Goal: Task Accomplishment & Management: Use online tool/utility

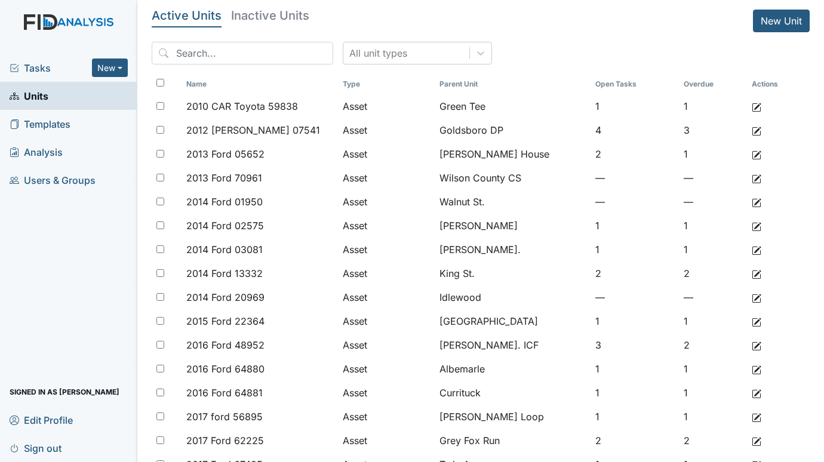
click at [50, 74] on span "Tasks" at bounding box center [51, 68] width 82 height 14
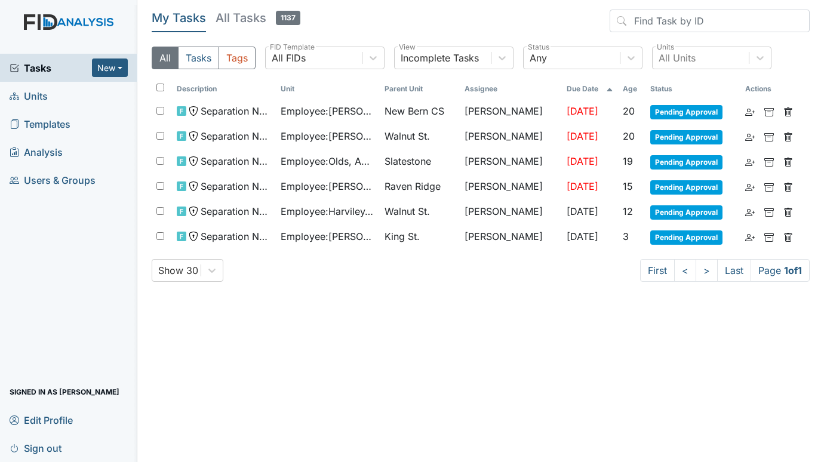
click at [42, 98] on span "Units" at bounding box center [29, 96] width 38 height 19
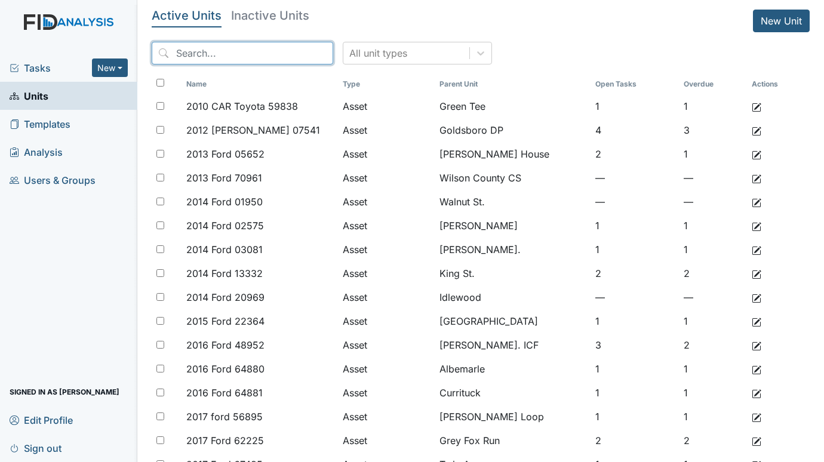
click at [225, 55] on input "search" at bounding box center [243, 53] width 182 height 23
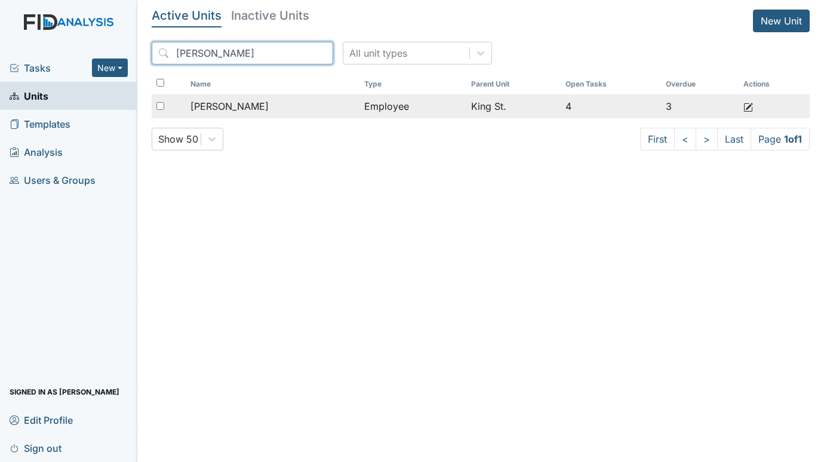
type input "hockaday"
click at [238, 110] on span "[PERSON_NAME]" at bounding box center [230, 106] width 78 height 14
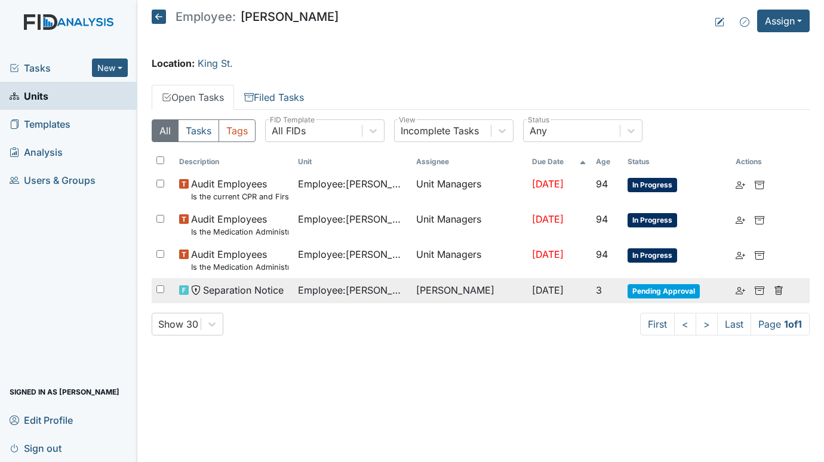
click at [233, 286] on span "Separation Notice" at bounding box center [243, 290] width 81 height 14
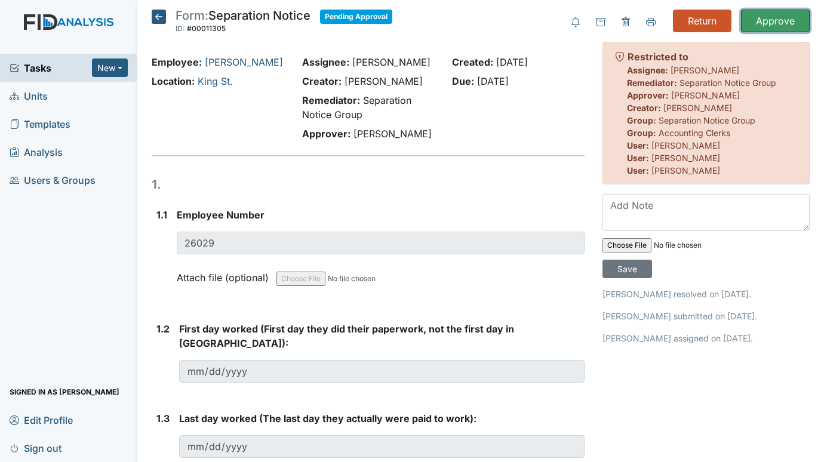
click at [763, 16] on input "Approve" at bounding box center [775, 21] width 69 height 23
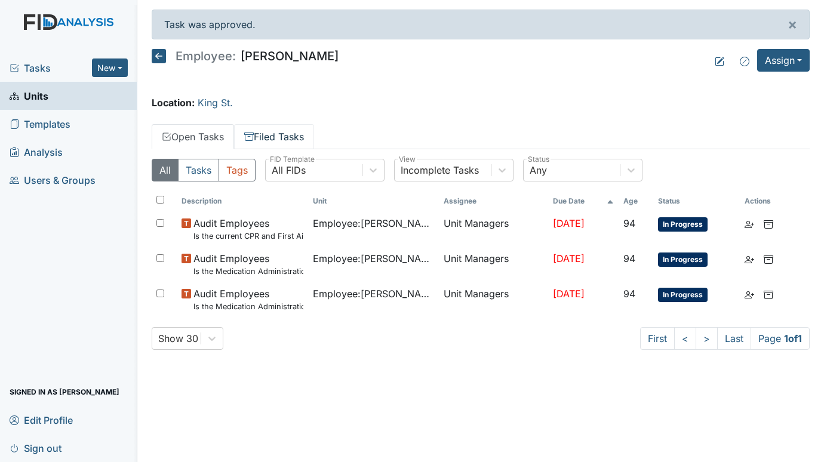
click at [285, 140] on link "Filed Tasks" at bounding box center [274, 136] width 80 height 25
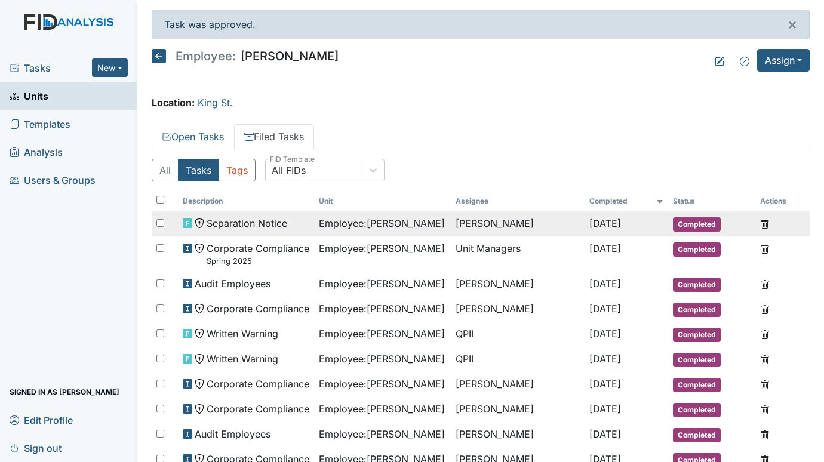
click at [284, 222] on span "Separation Notice" at bounding box center [247, 223] width 81 height 14
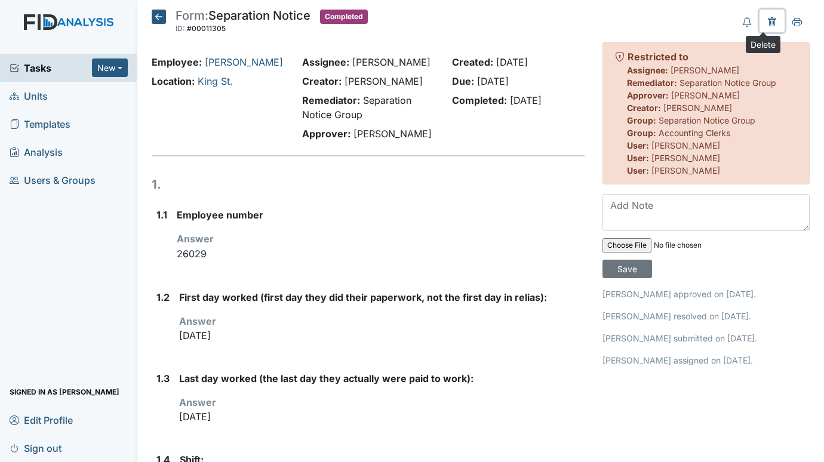
click at [768, 22] on icon at bounding box center [773, 22] width 10 height 10
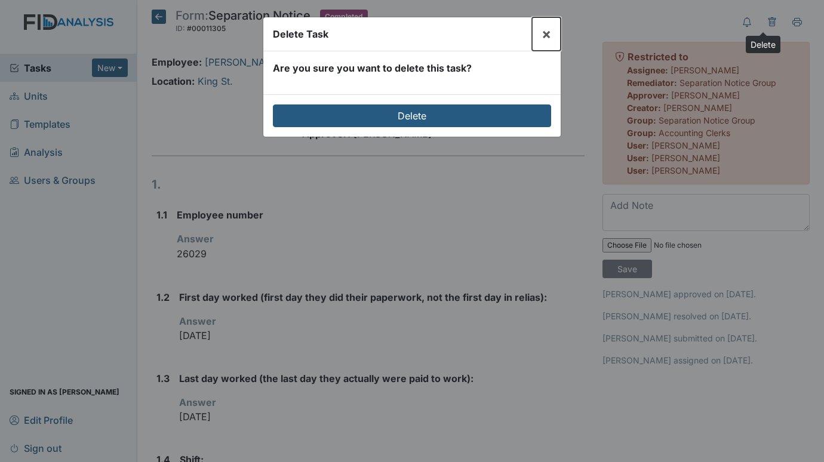
click at [545, 35] on span "×" at bounding box center [547, 33] width 10 height 17
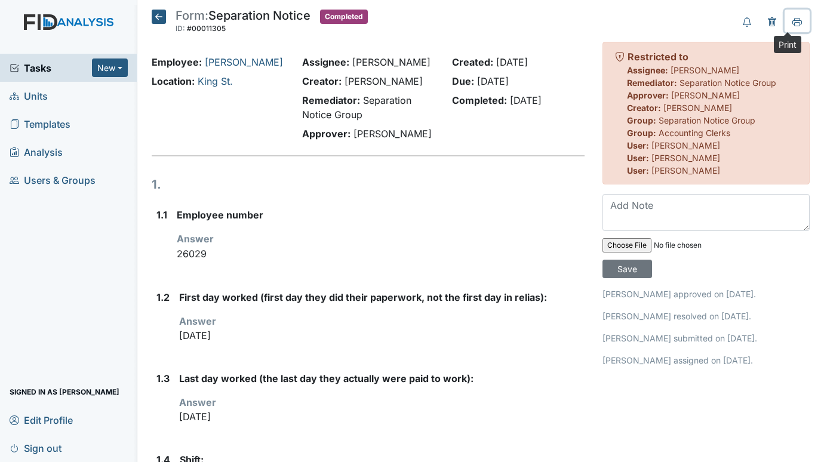
click at [793, 20] on icon at bounding box center [798, 21] width 10 height 7
click at [152, 15] on icon at bounding box center [159, 17] width 14 height 14
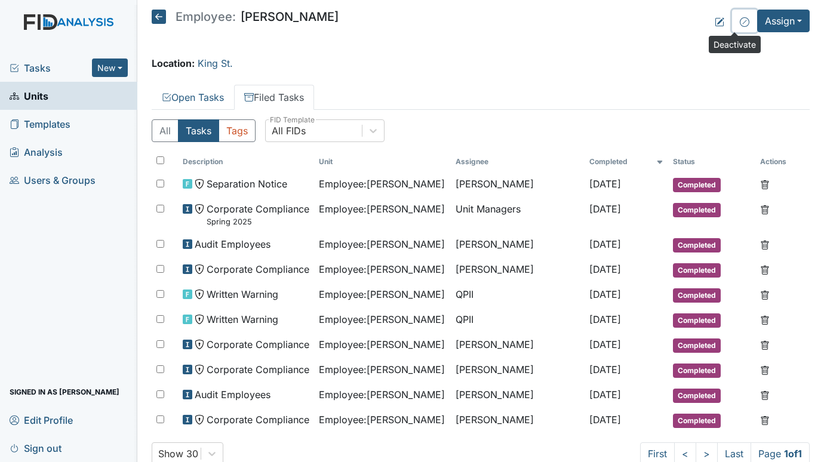
click at [740, 18] on icon at bounding box center [745, 22] width 10 height 10
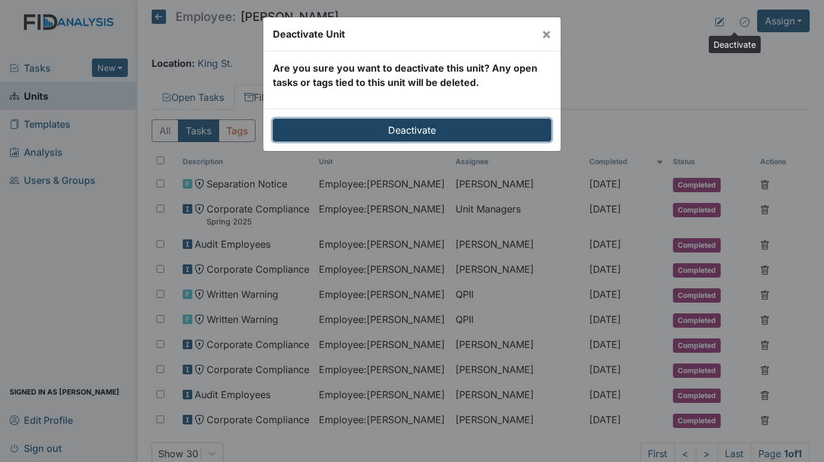
click at [473, 125] on input "Deactivate" at bounding box center [412, 130] width 278 height 23
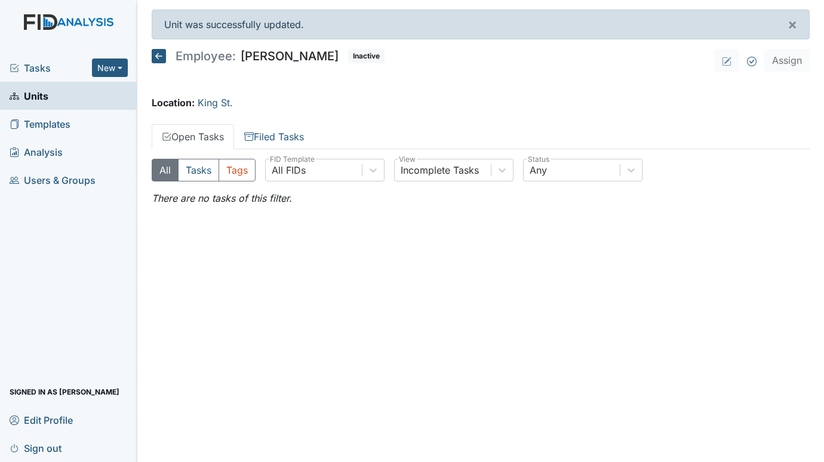
click at [56, 95] on link "Units" at bounding box center [68, 96] width 137 height 28
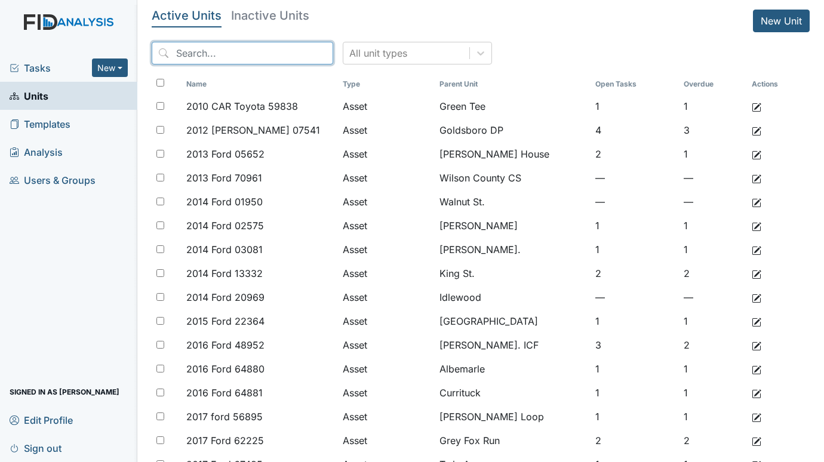
click at [247, 54] on input "search" at bounding box center [243, 53] width 182 height 23
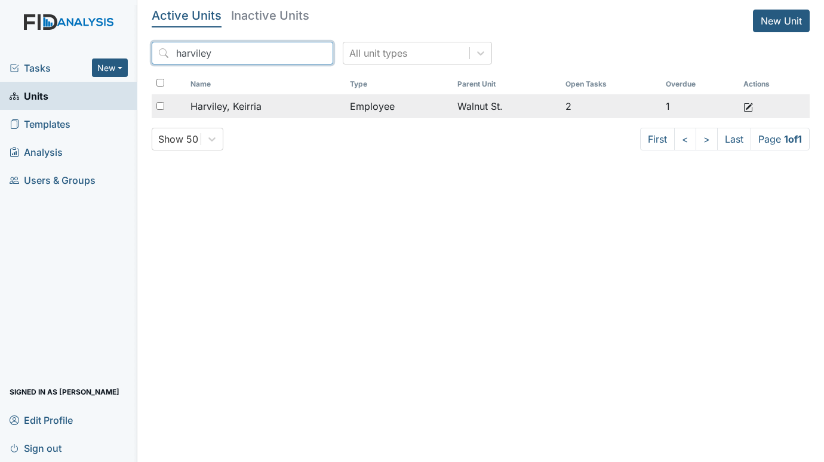
type input "harviley"
click at [262, 101] on div "Harviley, Keirria" at bounding box center [266, 106] width 150 height 14
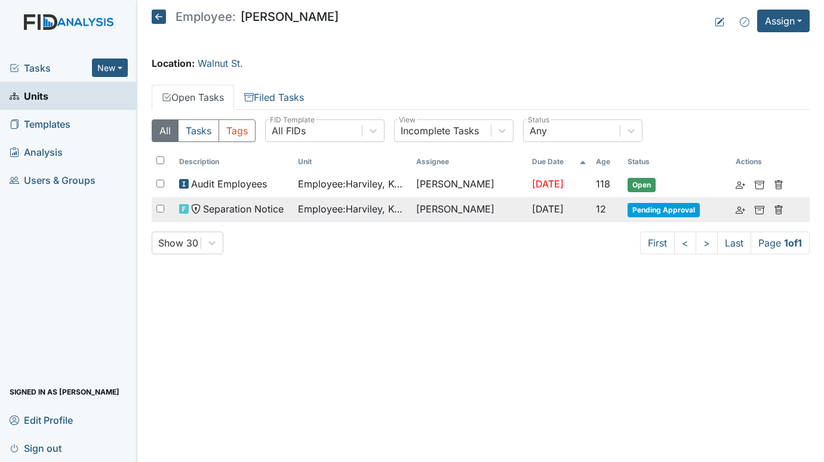
click at [429, 210] on td "Catherine Price" at bounding box center [470, 209] width 116 height 25
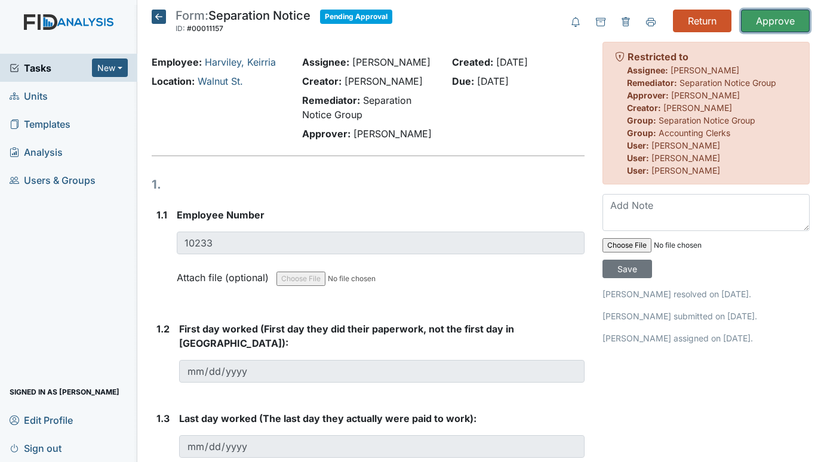
click at [765, 17] on input "Approve" at bounding box center [775, 21] width 69 height 23
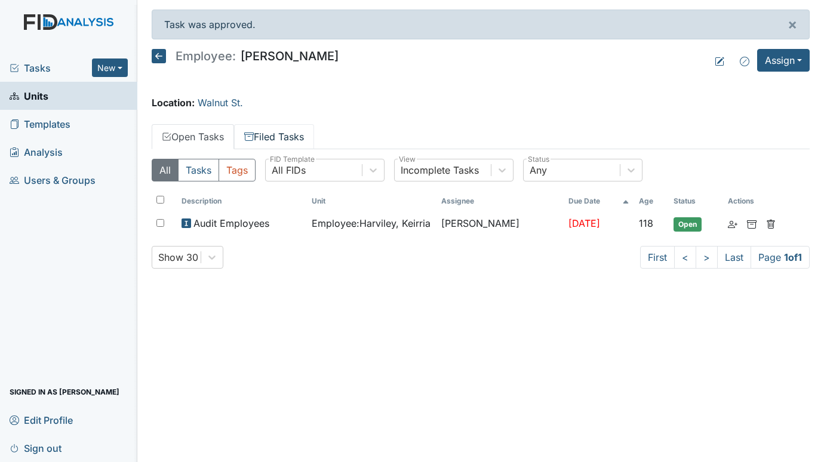
click at [286, 131] on link "Filed Tasks" at bounding box center [274, 136] width 80 height 25
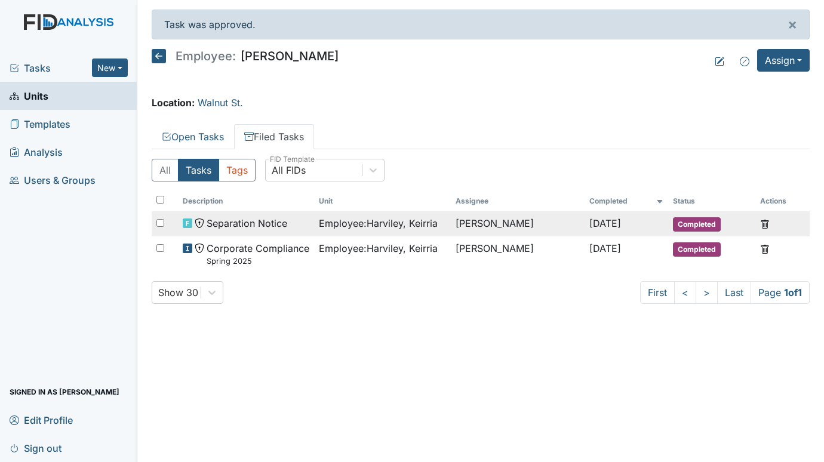
click at [249, 219] on span "Separation Notice" at bounding box center [247, 223] width 81 height 14
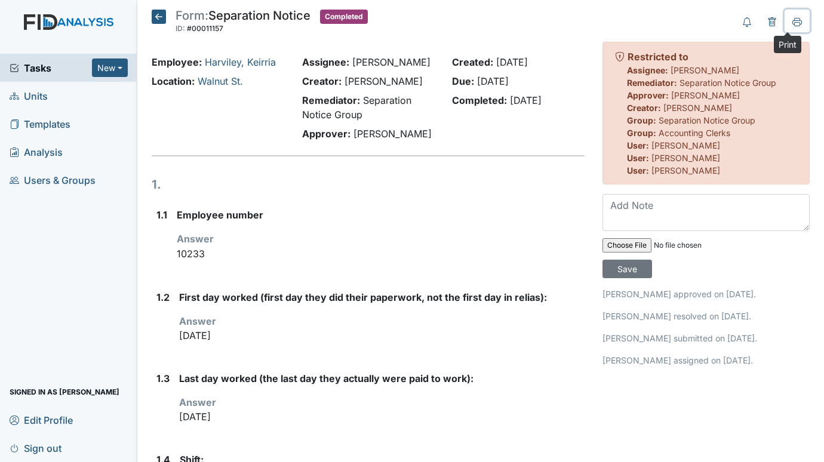
click at [793, 20] on icon at bounding box center [798, 21] width 10 height 7
click at [161, 14] on icon at bounding box center [159, 17] width 14 height 14
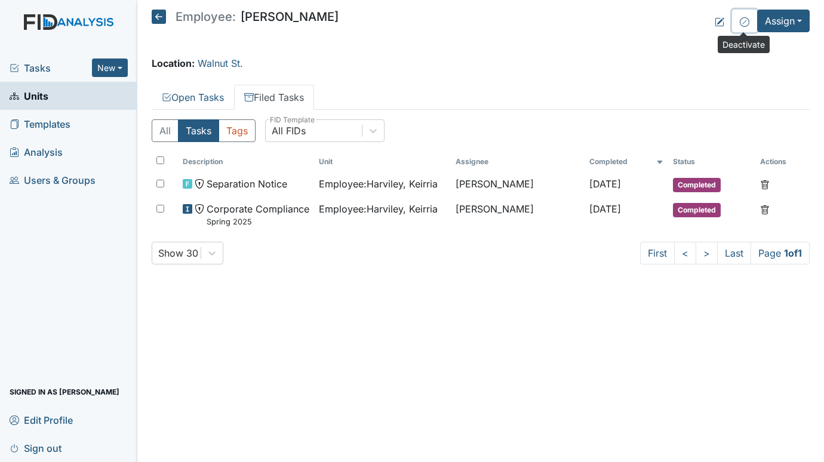
click at [745, 22] on icon at bounding box center [745, 22] width 10 height 10
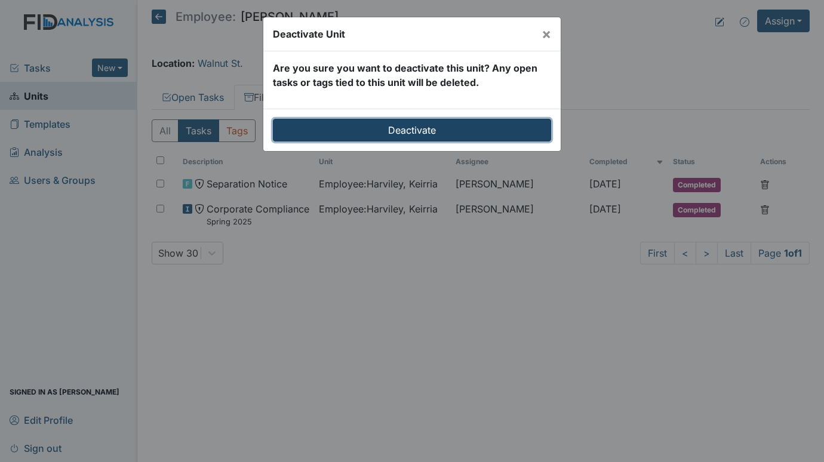
click at [453, 121] on input "Deactivate" at bounding box center [412, 130] width 278 height 23
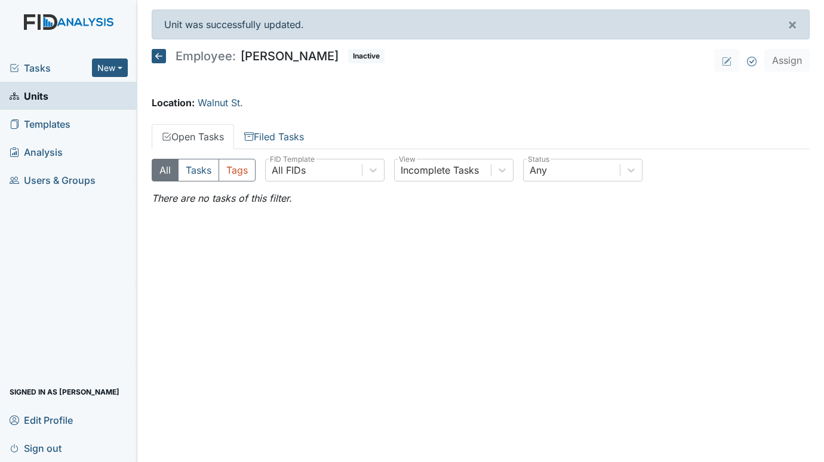
click at [46, 93] on span "Units" at bounding box center [29, 96] width 39 height 19
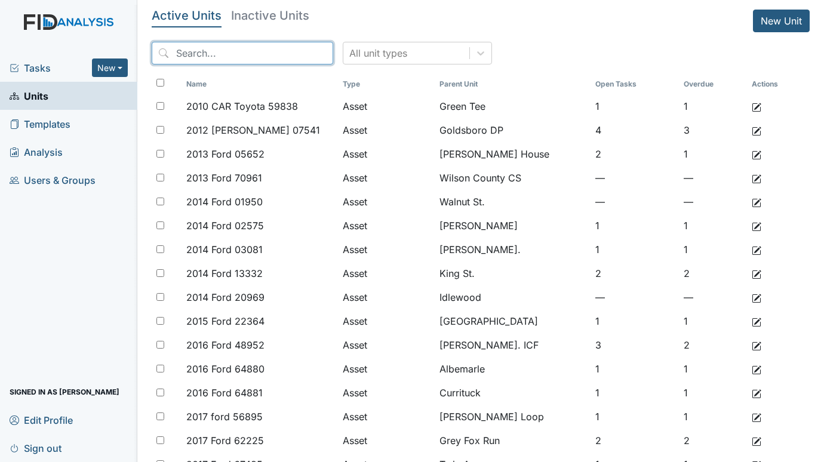
click at [239, 56] on input "search" at bounding box center [243, 53] width 182 height 23
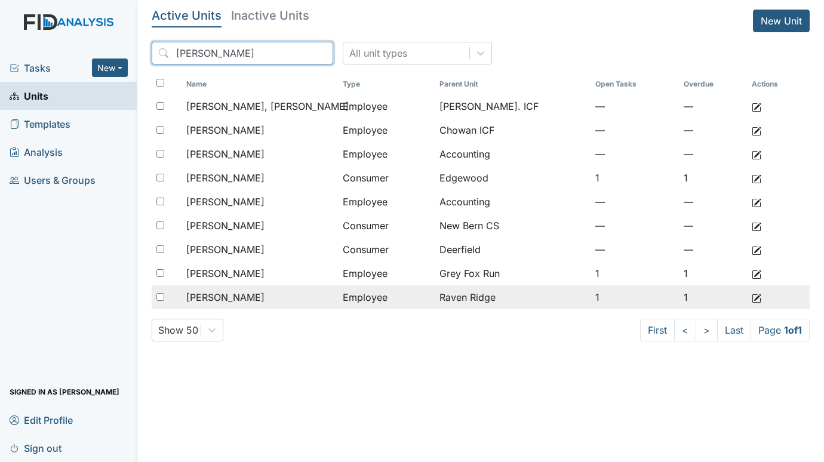
type input "taylor"
click at [245, 294] on span "Taylor, Shaquale" at bounding box center [225, 297] width 78 height 14
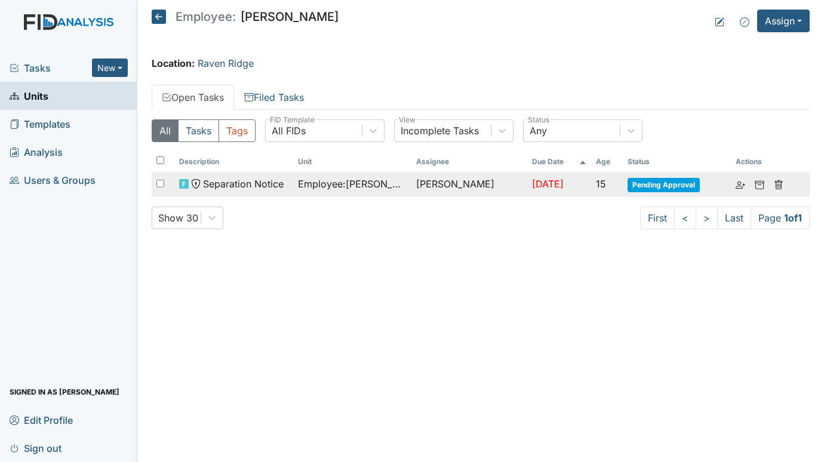
click at [318, 188] on span "Employee : Taylor, Shaquale" at bounding box center [352, 184] width 109 height 14
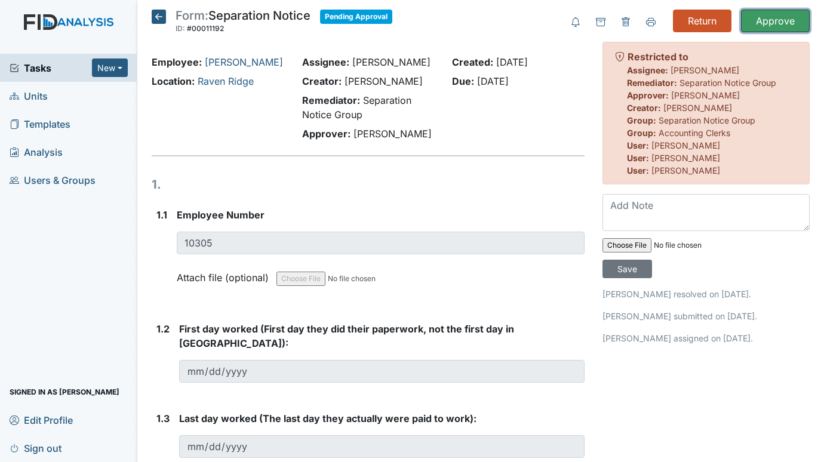
click at [766, 20] on input "Approve" at bounding box center [775, 21] width 69 height 23
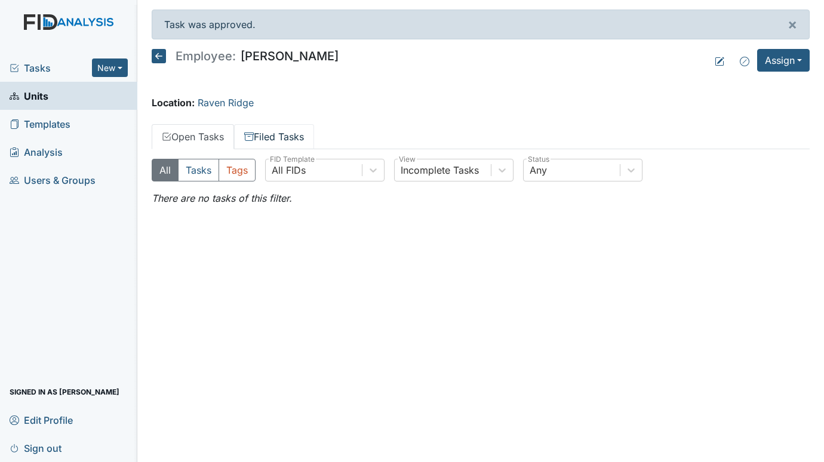
click at [286, 134] on link "Filed Tasks" at bounding box center [274, 136] width 80 height 25
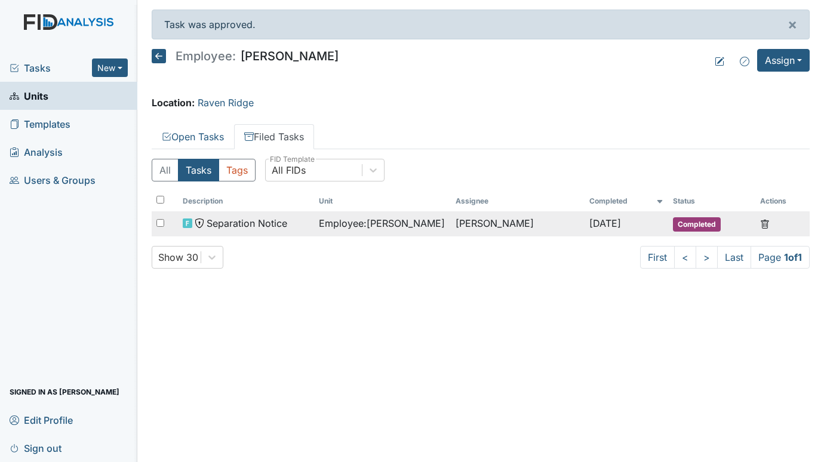
click at [257, 220] on span "Separation Notice" at bounding box center [247, 223] width 81 height 14
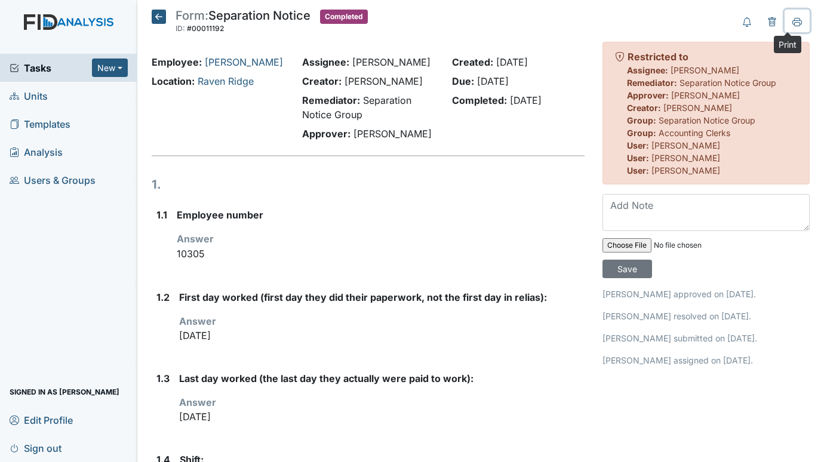
click at [793, 20] on icon at bounding box center [798, 22] width 10 height 10
click at [159, 14] on icon at bounding box center [159, 17] width 14 height 14
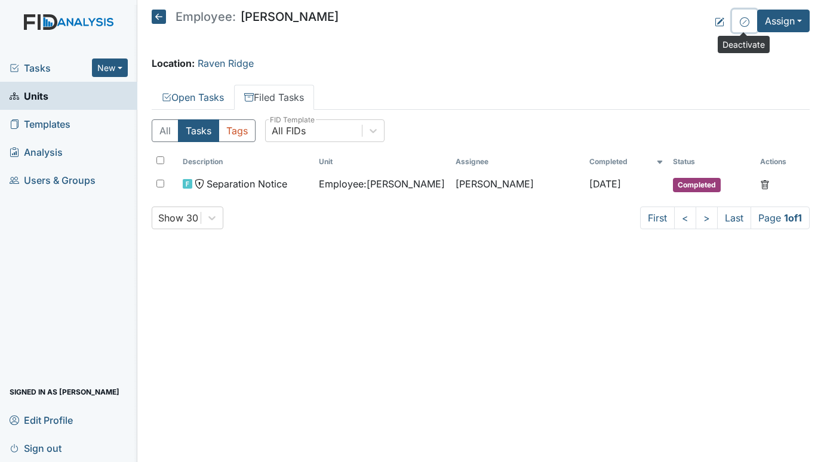
click at [741, 20] on icon at bounding box center [745, 22] width 10 height 10
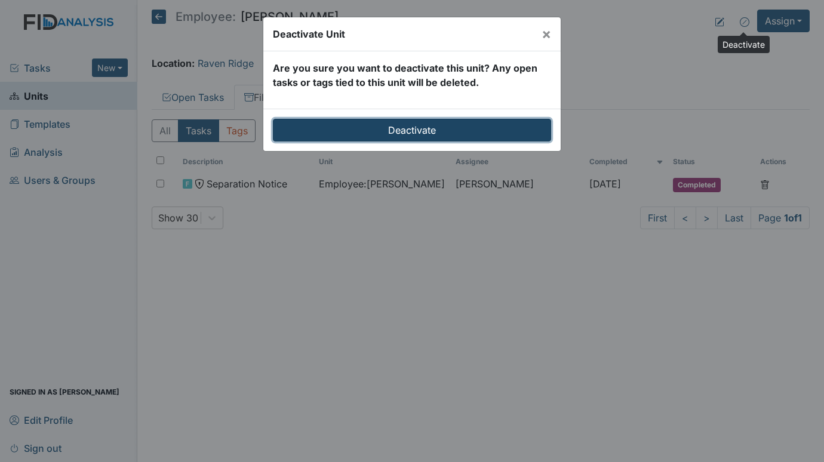
click at [425, 124] on input "Deactivate" at bounding box center [412, 130] width 278 height 23
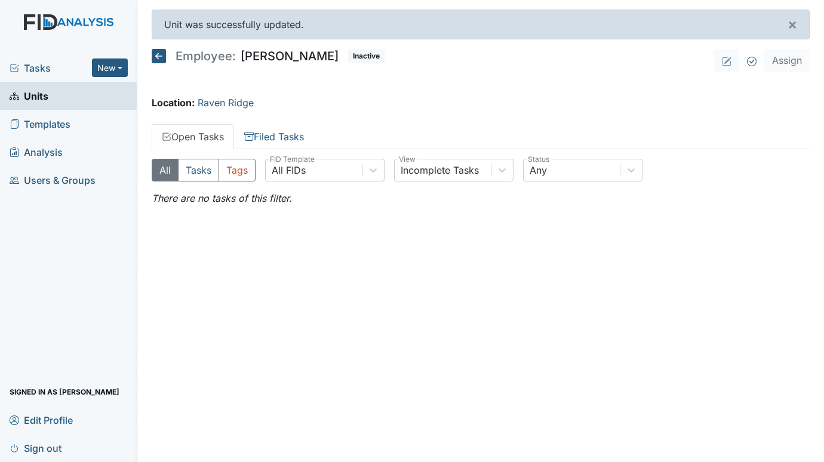
click at [35, 89] on span "Units" at bounding box center [29, 96] width 39 height 19
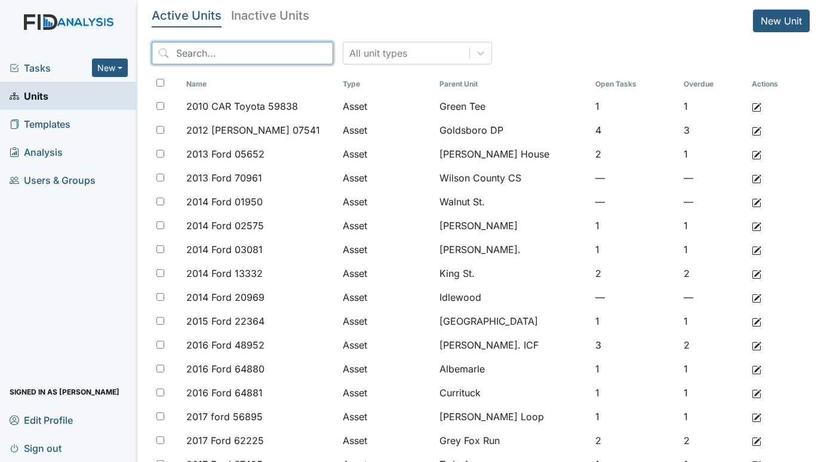
click at [211, 51] on input "search" at bounding box center [243, 53] width 182 height 23
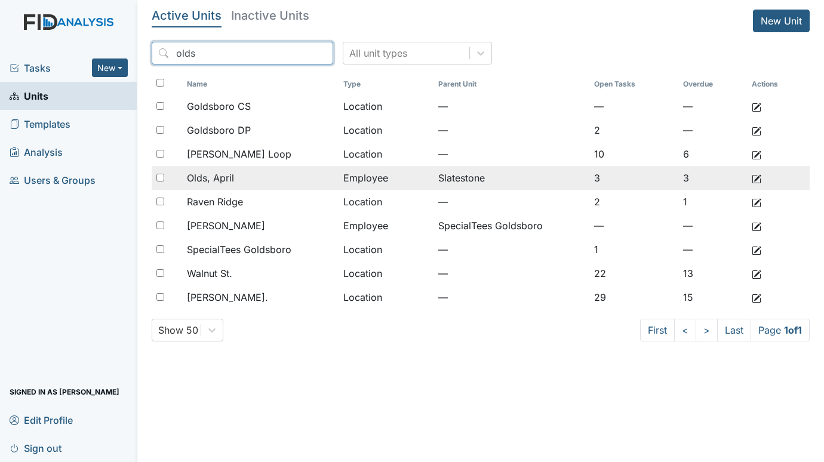
type input "olds"
click at [217, 180] on span "Olds, April" at bounding box center [210, 178] width 47 height 14
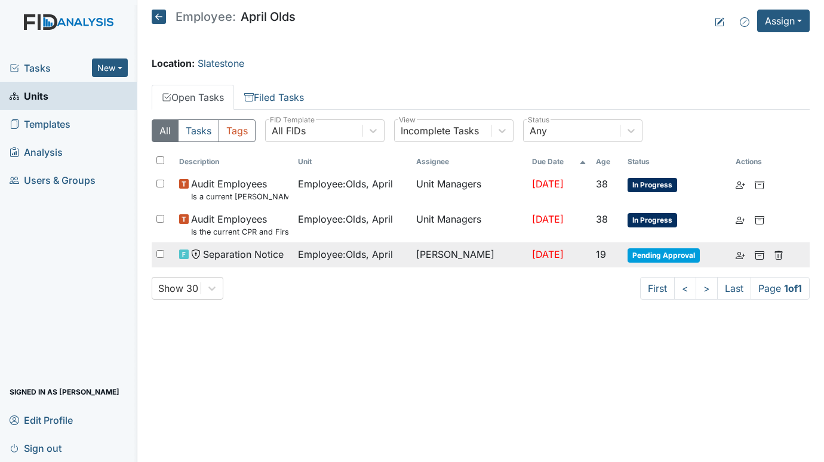
click at [244, 260] on span "Separation Notice" at bounding box center [243, 254] width 81 height 14
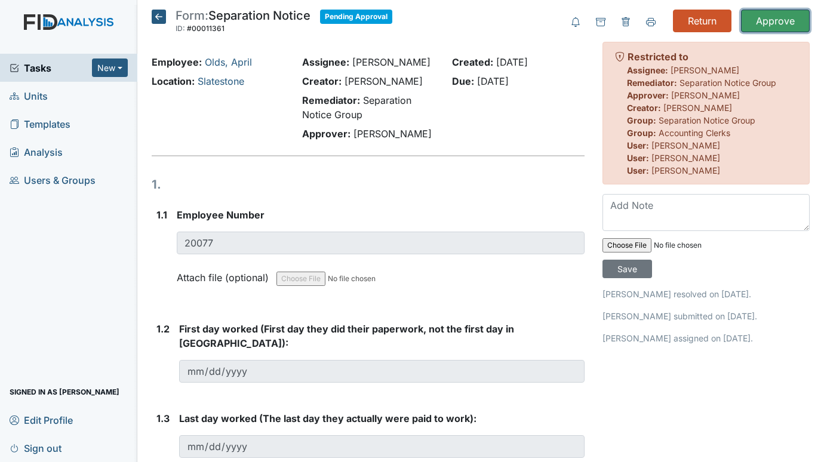
click at [765, 19] on input "Approve" at bounding box center [775, 21] width 69 height 23
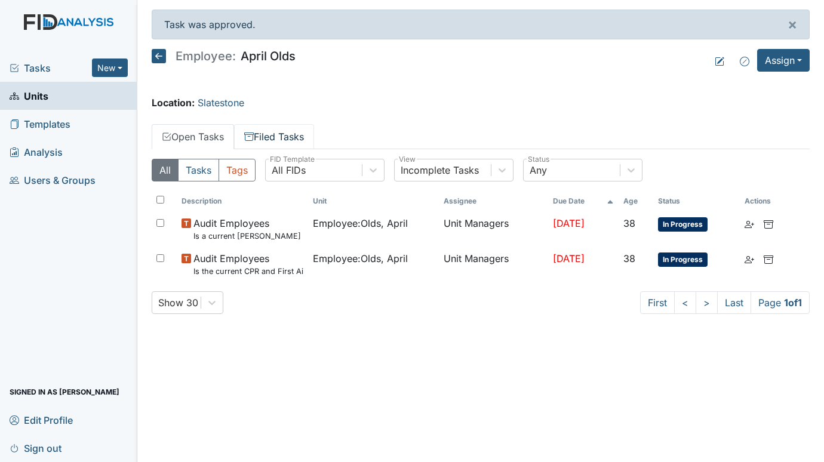
click at [281, 133] on link "Filed Tasks" at bounding box center [274, 136] width 80 height 25
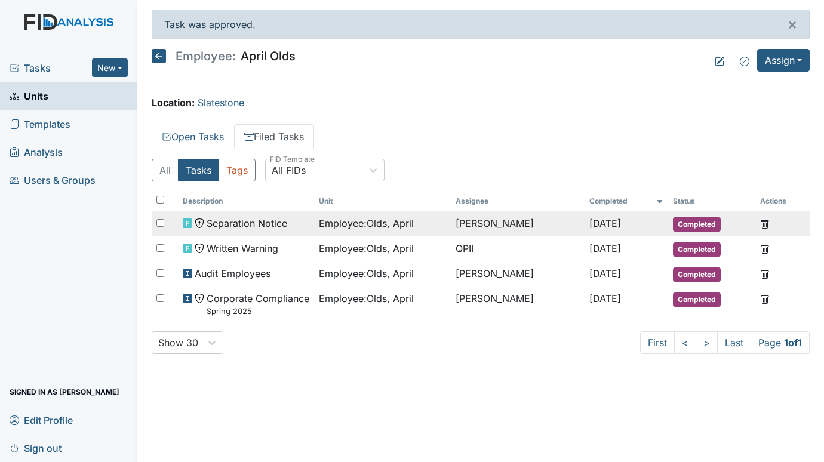
click at [225, 223] on span "Separation Notice" at bounding box center [247, 223] width 81 height 14
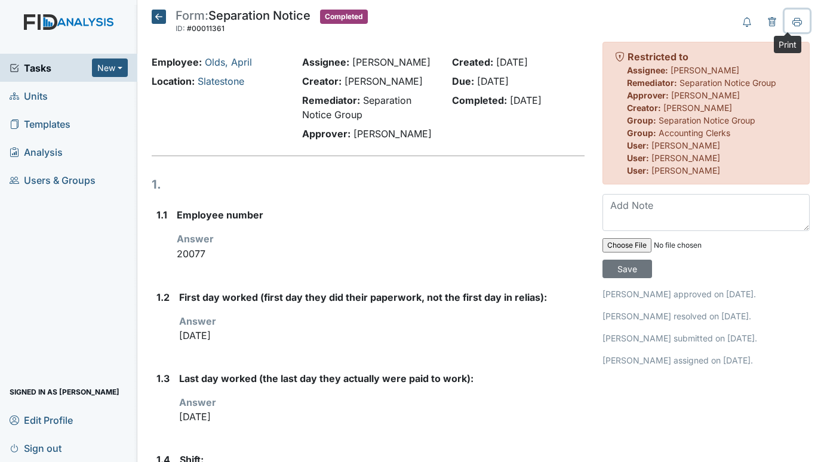
click at [793, 20] on icon at bounding box center [798, 22] width 10 height 10
click at [156, 14] on icon at bounding box center [159, 17] width 14 height 14
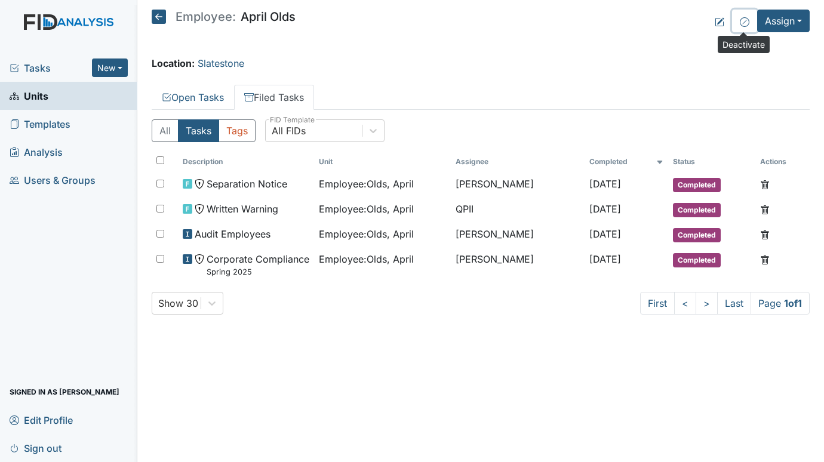
click at [747, 24] on icon at bounding box center [745, 22] width 10 height 10
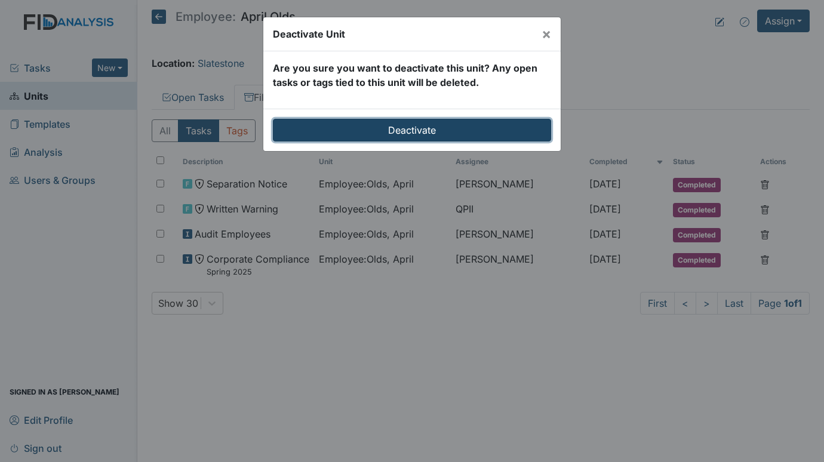
click at [402, 130] on input "Deactivate" at bounding box center [412, 130] width 278 height 23
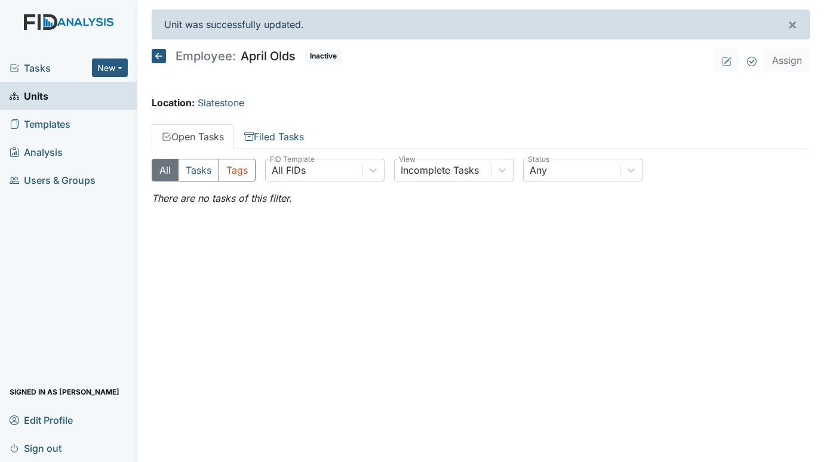
click at [33, 90] on span "Units" at bounding box center [29, 96] width 39 height 19
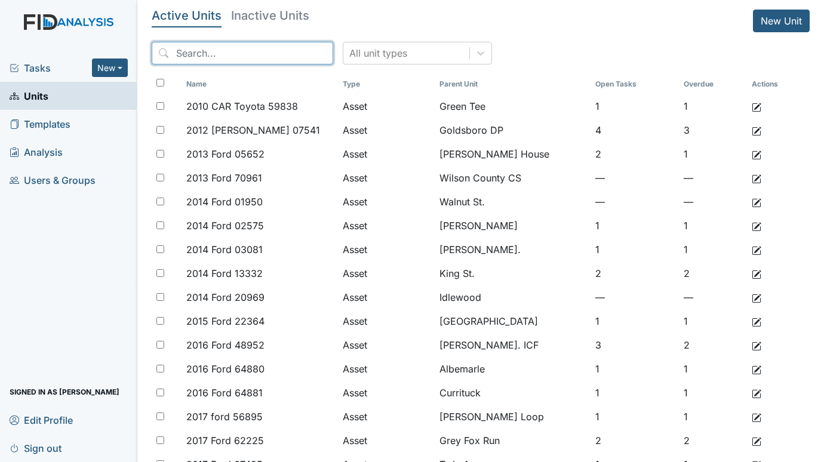
click at [228, 54] on input "search" at bounding box center [243, 53] width 182 height 23
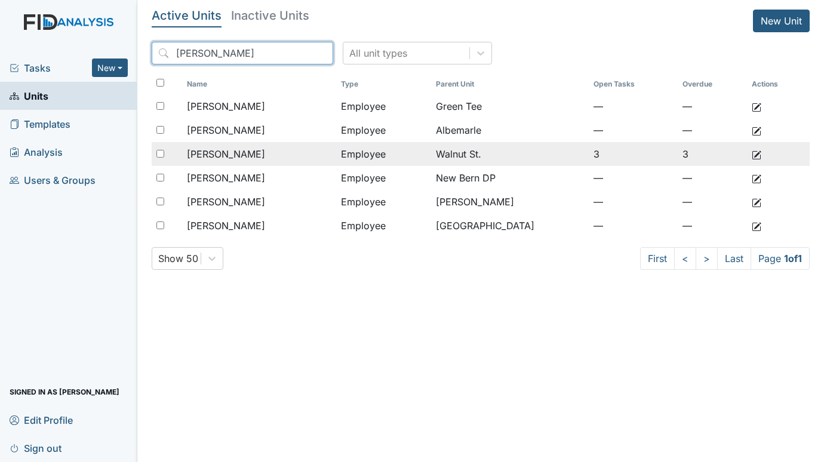
type input "davis"
click at [244, 150] on span "Davis, Karen" at bounding box center [226, 154] width 78 height 14
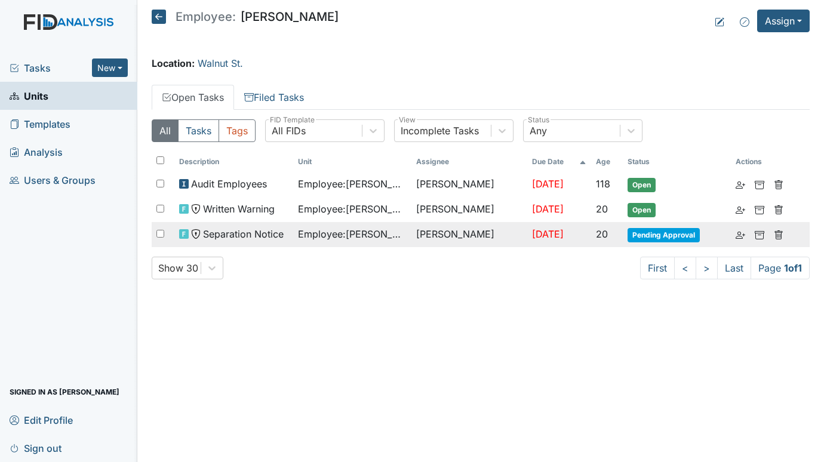
click at [248, 234] on span "Separation Notice" at bounding box center [243, 234] width 81 height 14
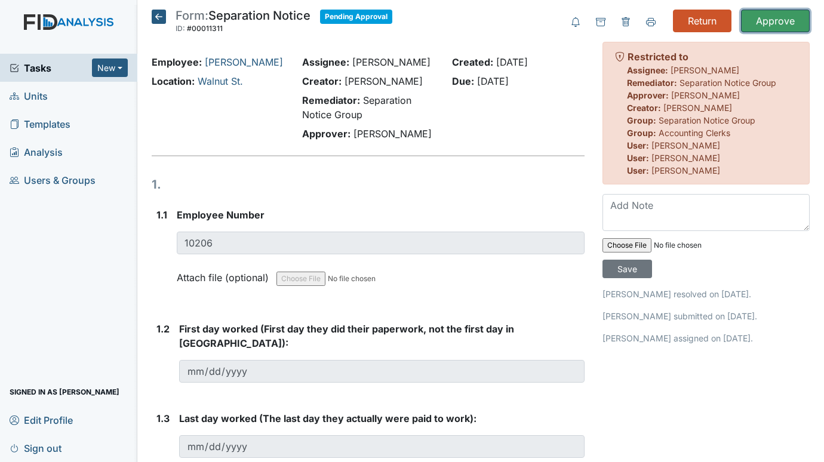
click at [769, 17] on input "Approve" at bounding box center [775, 21] width 69 height 23
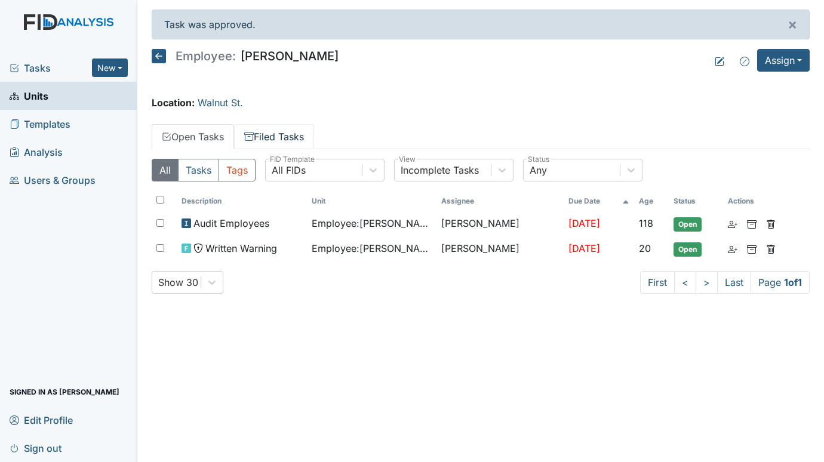
click at [259, 136] on link "Filed Tasks" at bounding box center [274, 136] width 80 height 25
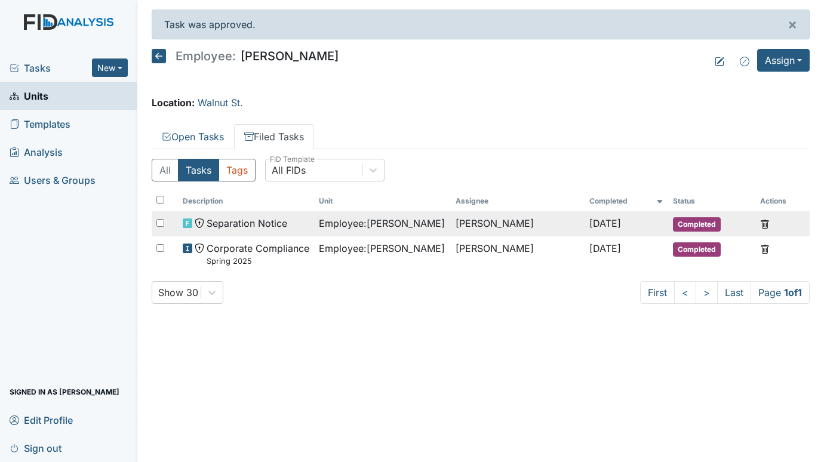
click at [291, 225] on div "Separation Notice" at bounding box center [246, 223] width 127 height 14
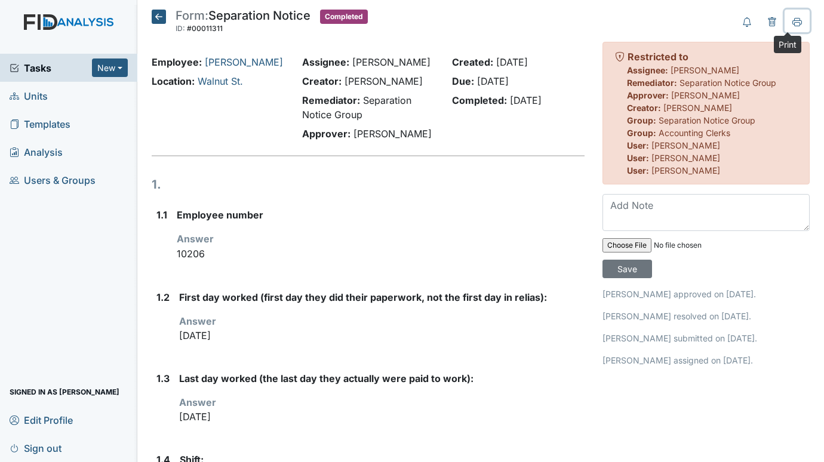
click at [793, 19] on icon at bounding box center [798, 22] width 10 height 10
click at [158, 18] on icon at bounding box center [159, 17] width 14 height 14
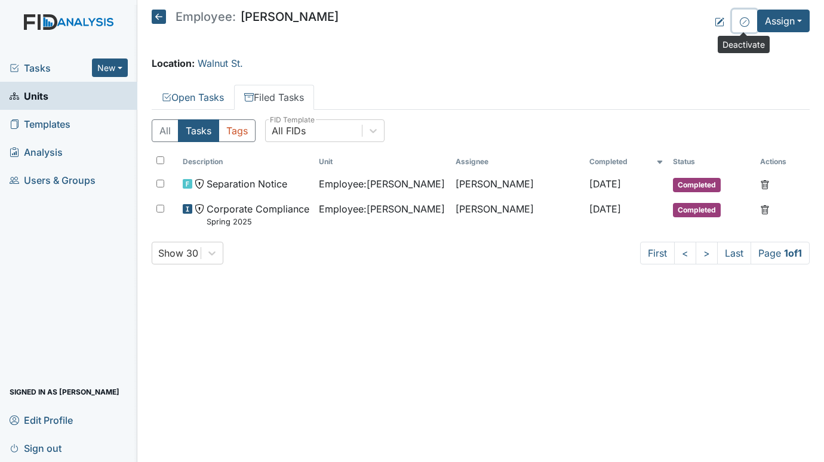
click at [742, 22] on icon at bounding box center [745, 22] width 10 height 10
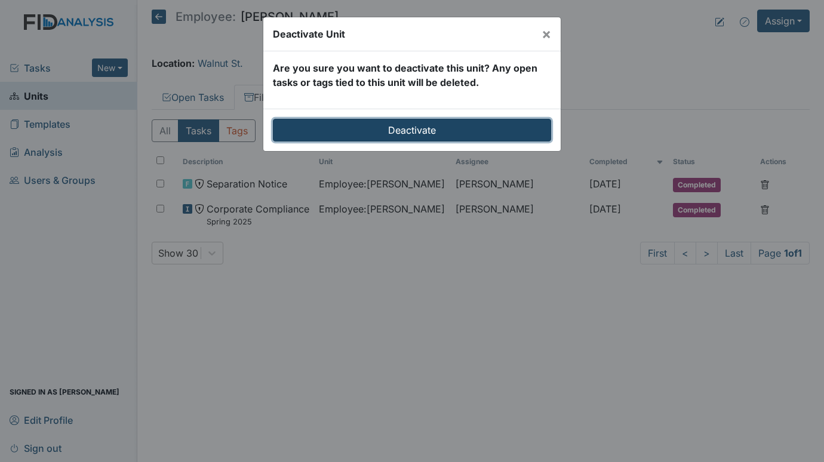
click at [412, 130] on input "Deactivate" at bounding box center [412, 130] width 278 height 23
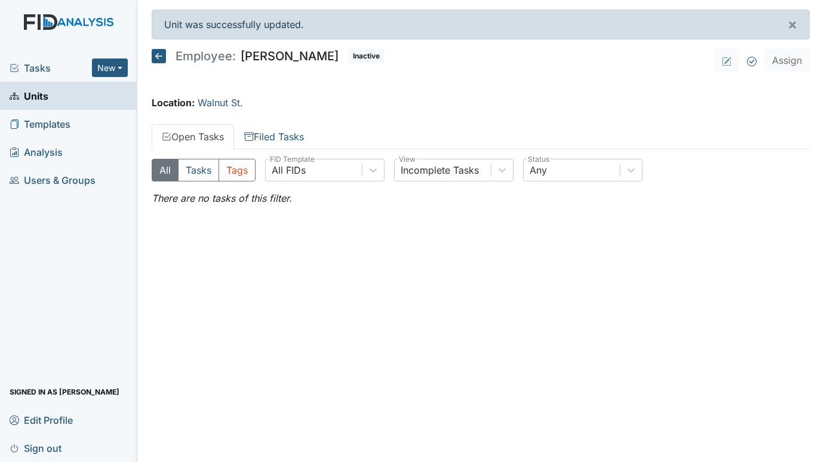
click at [32, 89] on span "Units" at bounding box center [29, 96] width 39 height 19
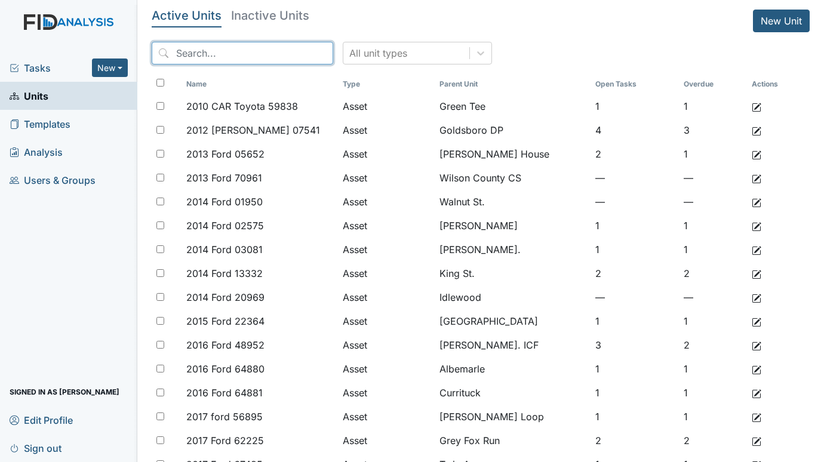
click at [204, 57] on input "search" at bounding box center [243, 53] width 182 height 23
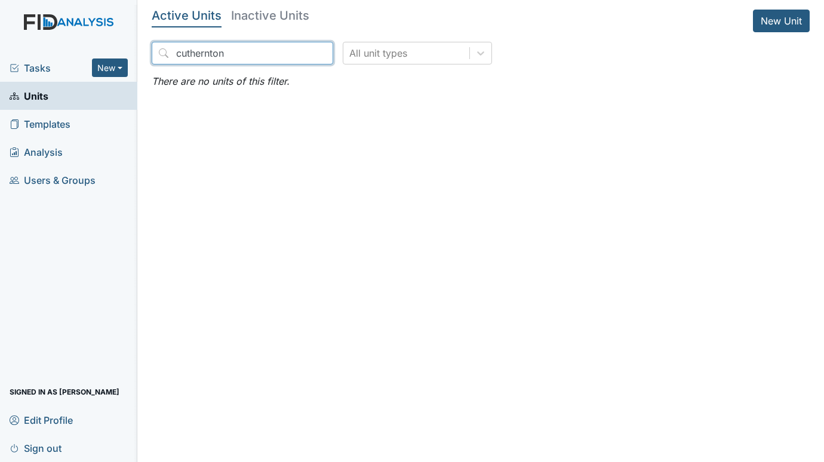
click at [247, 51] on input "cuthernton" at bounding box center [243, 53] width 182 height 23
type input "c"
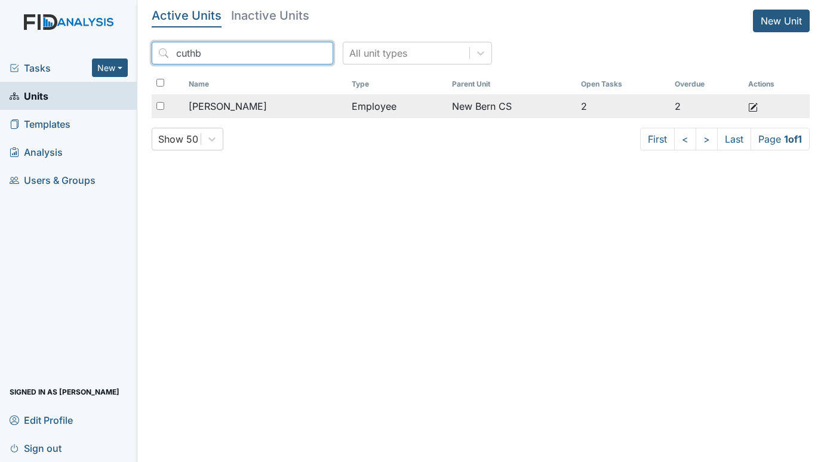
type input "cuthb"
click at [254, 106] on span "[PERSON_NAME]" at bounding box center [228, 106] width 78 height 14
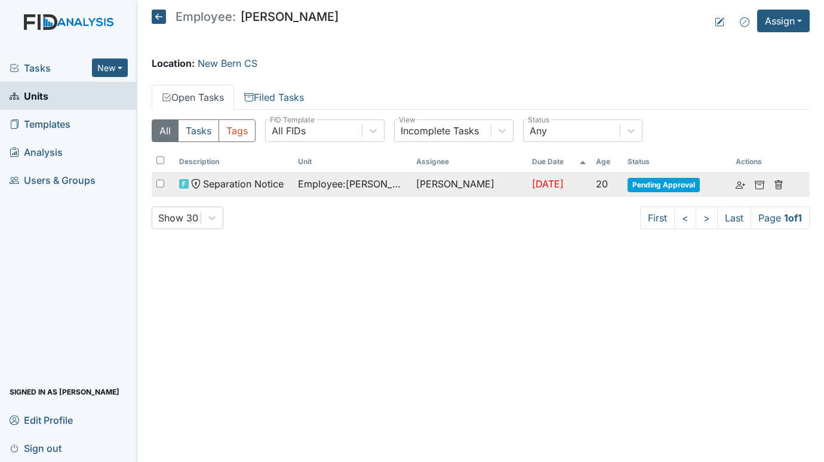
click at [382, 189] on span "Employee : Cuthbertson, Kimberly" at bounding box center [352, 184] width 109 height 14
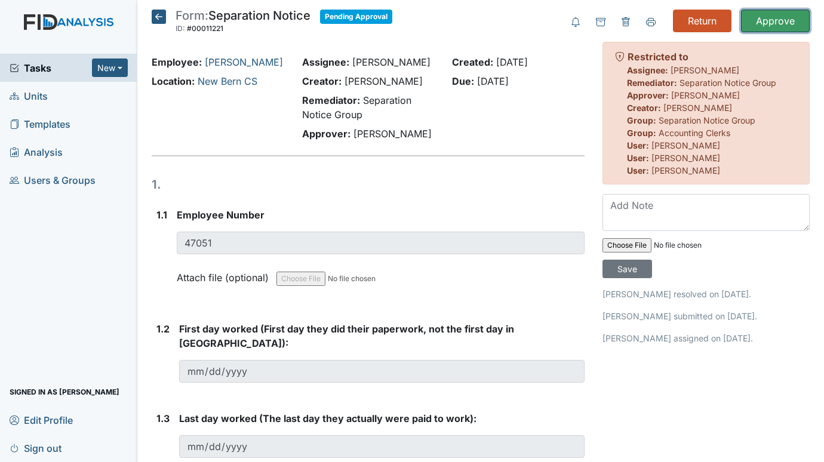
click at [769, 20] on input "Approve" at bounding box center [775, 21] width 69 height 23
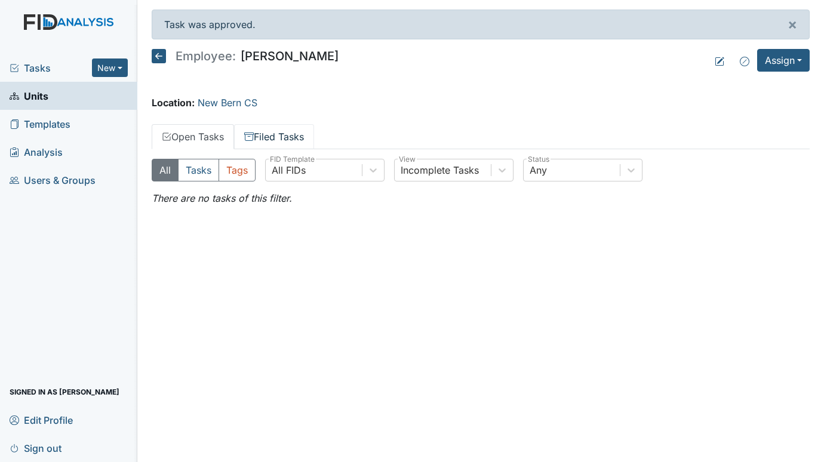
click at [286, 136] on link "Filed Tasks" at bounding box center [274, 136] width 80 height 25
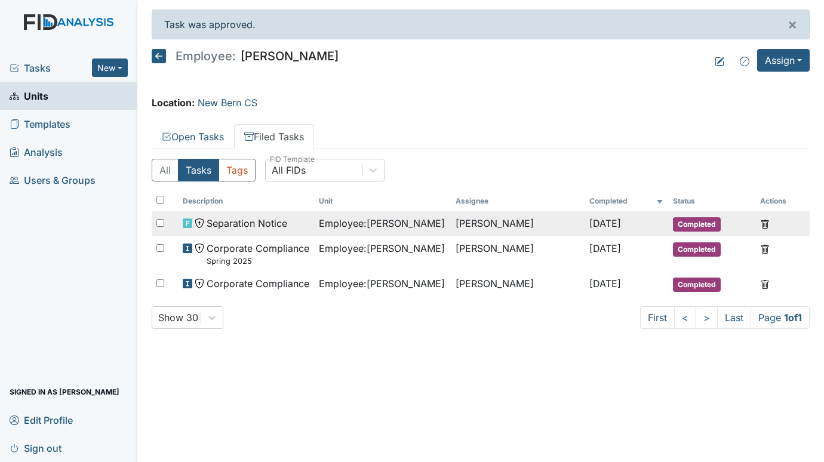
drag, startPoint x: 248, startPoint y: 224, endPoint x: 223, endPoint y: 222, distance: 24.6
click at [223, 222] on span "Separation Notice" at bounding box center [247, 223] width 81 height 14
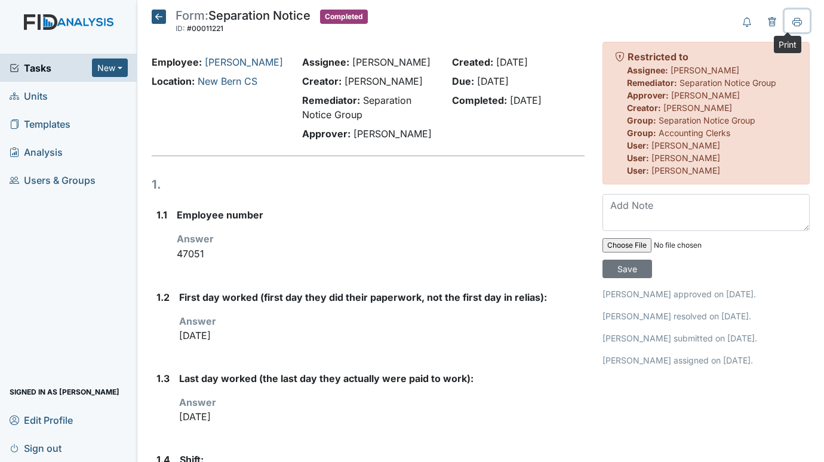
click at [793, 17] on icon at bounding box center [798, 22] width 10 height 10
click at [155, 15] on icon at bounding box center [159, 17] width 14 height 14
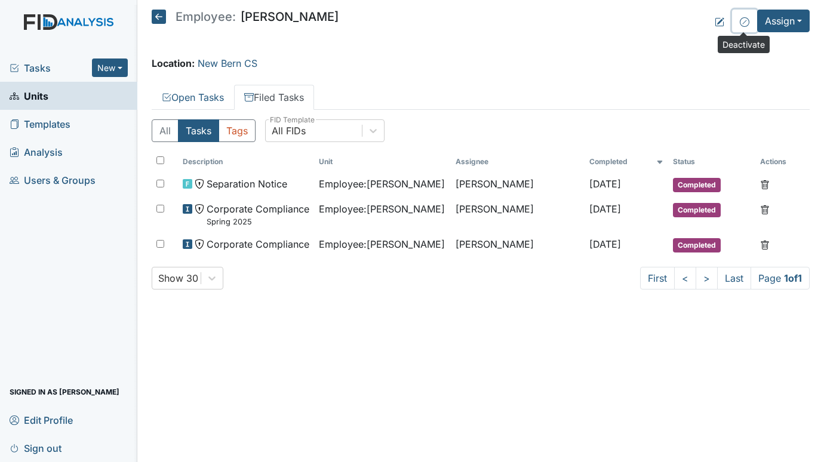
click at [742, 22] on icon at bounding box center [745, 22] width 10 height 10
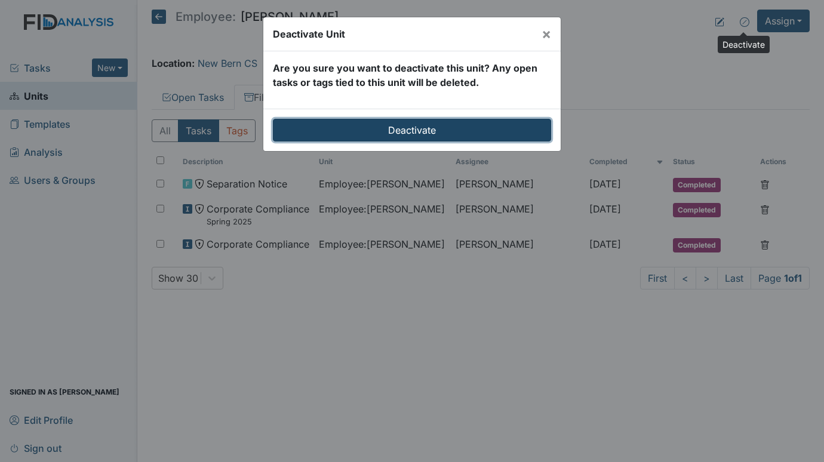
click at [452, 128] on input "Deactivate" at bounding box center [412, 130] width 278 height 23
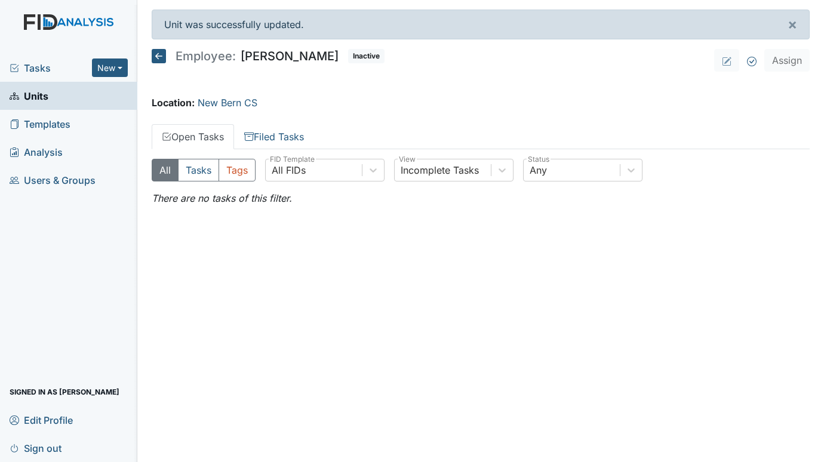
click at [36, 93] on span "Units" at bounding box center [29, 96] width 39 height 19
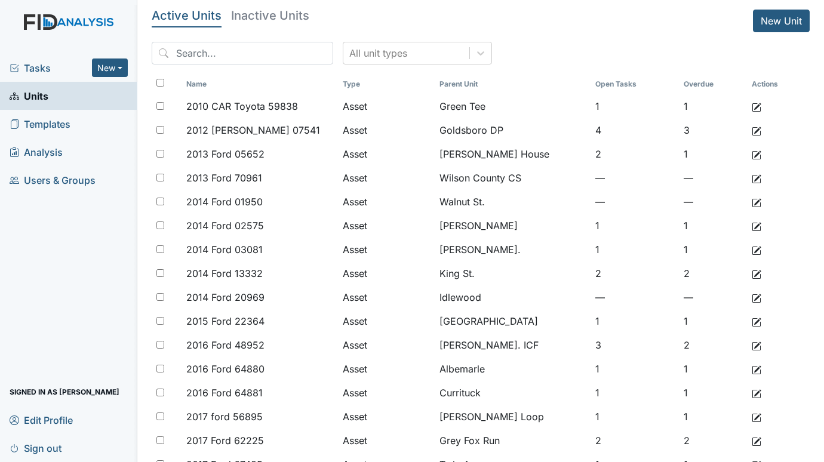
click at [33, 63] on span "Tasks" at bounding box center [51, 68] width 82 height 14
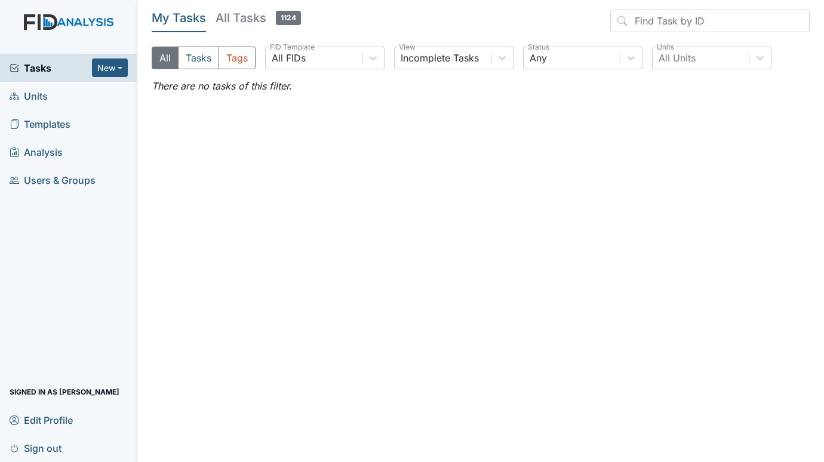
click at [31, 98] on span "Units" at bounding box center [29, 96] width 38 height 19
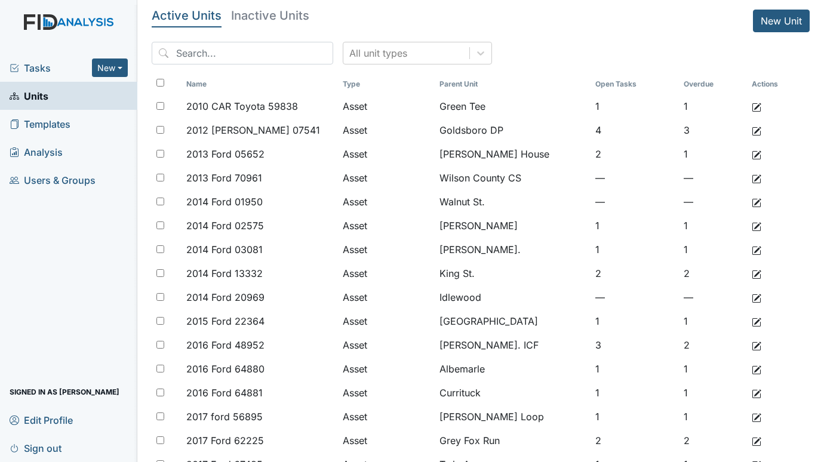
click at [47, 65] on span "Tasks" at bounding box center [51, 68] width 82 height 14
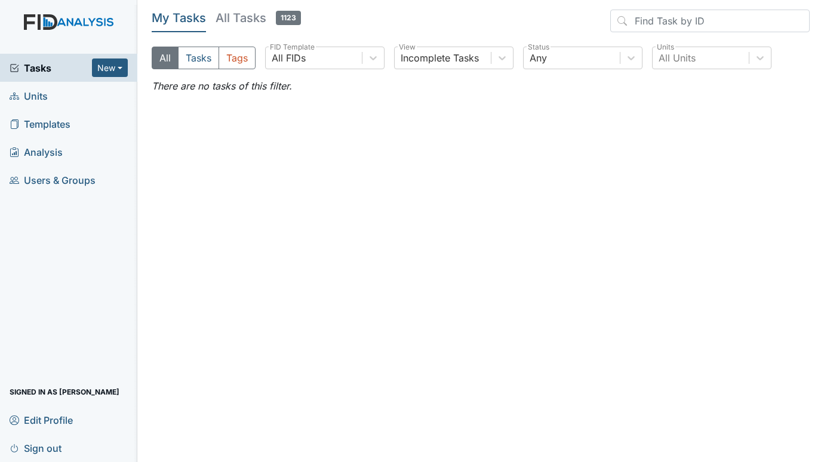
click at [34, 97] on span "Units" at bounding box center [29, 96] width 38 height 19
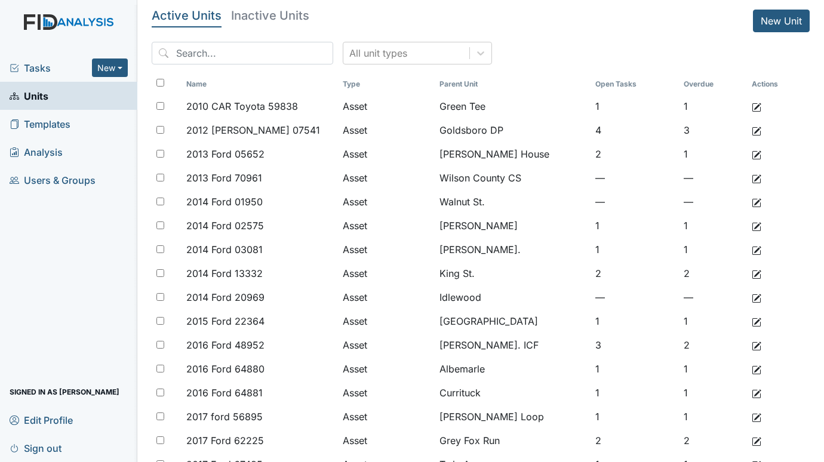
click at [45, 65] on span "Tasks" at bounding box center [51, 68] width 82 height 14
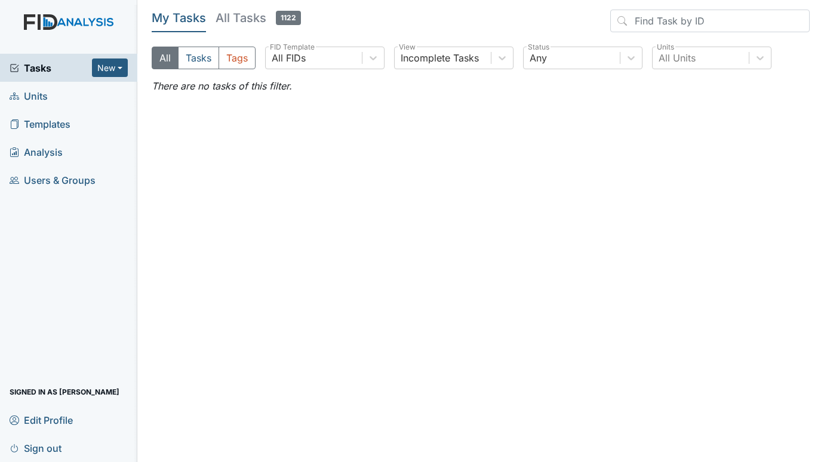
click at [52, 70] on span "Tasks" at bounding box center [51, 68] width 82 height 14
click at [44, 93] on span "Units" at bounding box center [29, 96] width 38 height 19
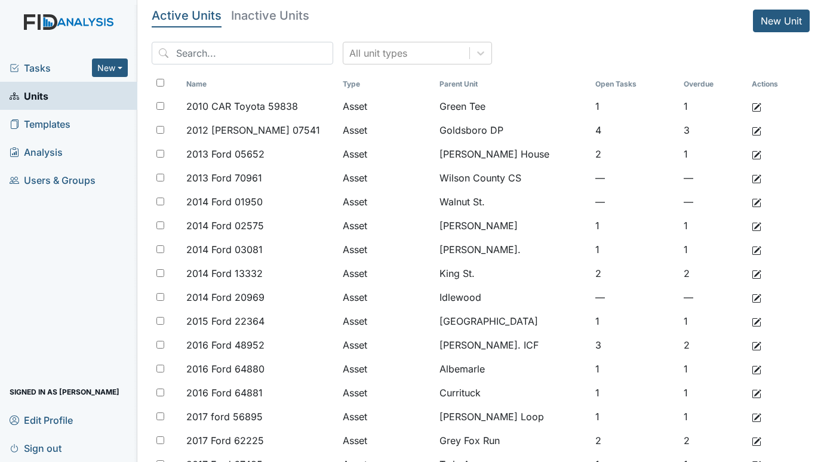
click at [44, 66] on span "Tasks" at bounding box center [51, 68] width 82 height 14
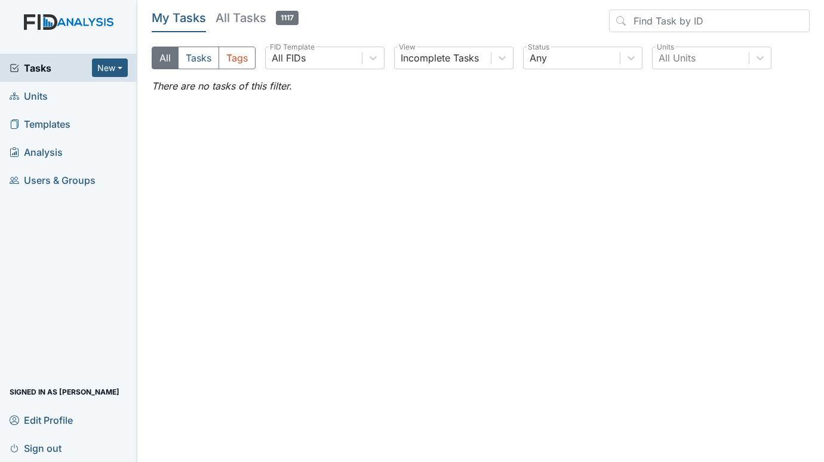
click at [44, 97] on span "Units" at bounding box center [29, 96] width 38 height 19
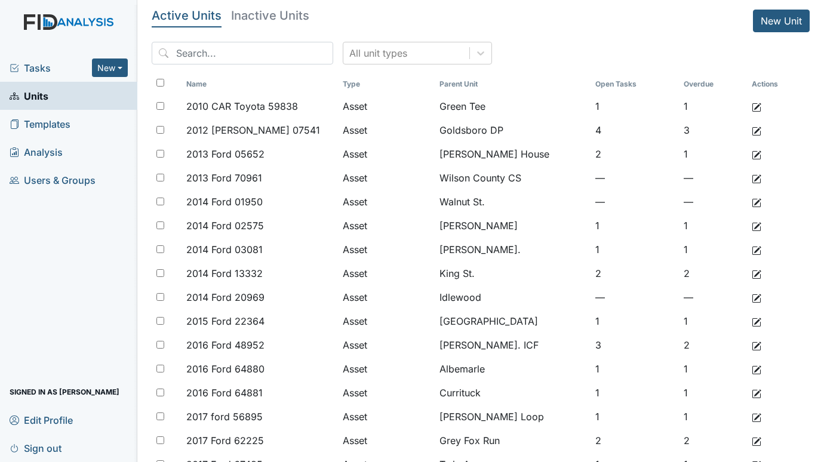
click at [44, 67] on span "Tasks" at bounding box center [51, 68] width 82 height 14
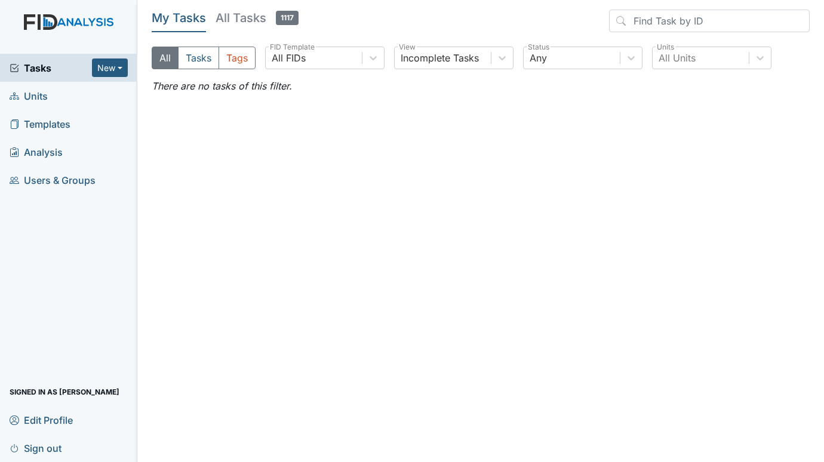
click at [42, 65] on span "Tasks" at bounding box center [51, 68] width 82 height 14
click at [41, 93] on span "Units" at bounding box center [29, 96] width 38 height 19
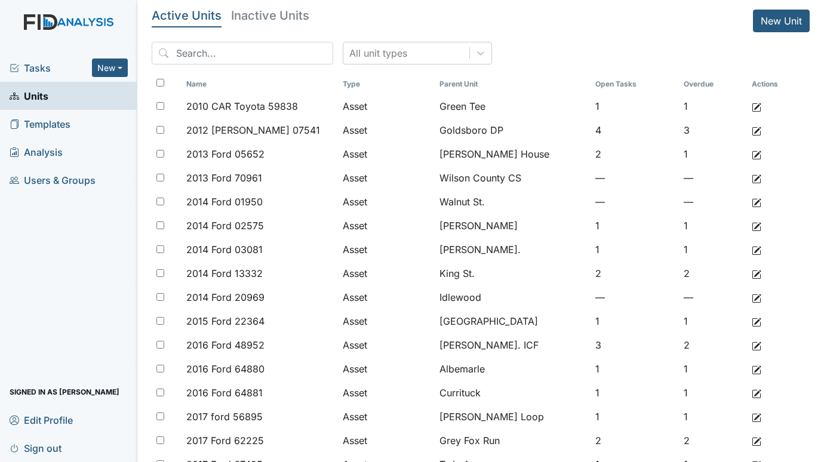
click at [44, 73] on span "Tasks" at bounding box center [51, 68] width 82 height 14
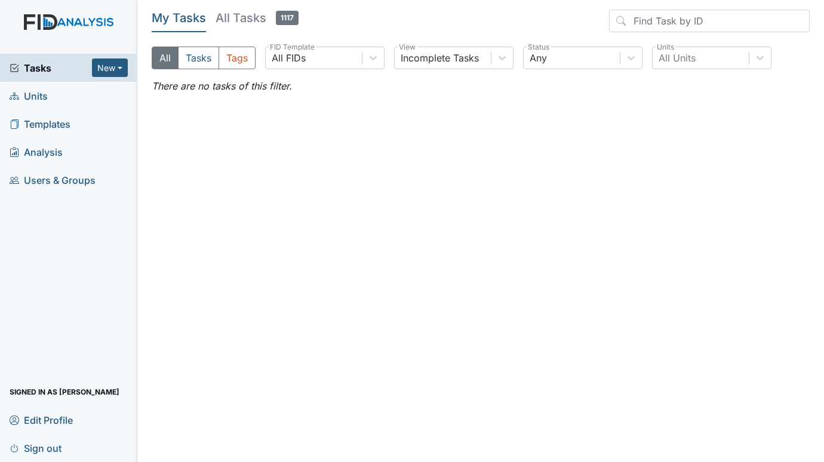
drag, startPoint x: 6, startPoint y: 225, endPoint x: 18, endPoint y: 218, distance: 13.9
click at [6, 225] on div "Tasks New Form Inspection Document Bundle Units Templates Analysis Users & Grou…" at bounding box center [68, 258] width 137 height 409
click at [44, 94] on span "Units" at bounding box center [29, 96] width 38 height 19
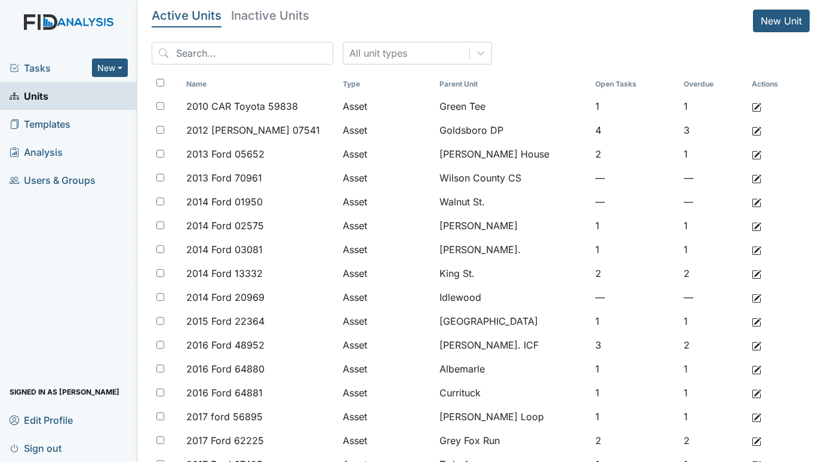
click at [46, 62] on span "Tasks" at bounding box center [51, 68] width 82 height 14
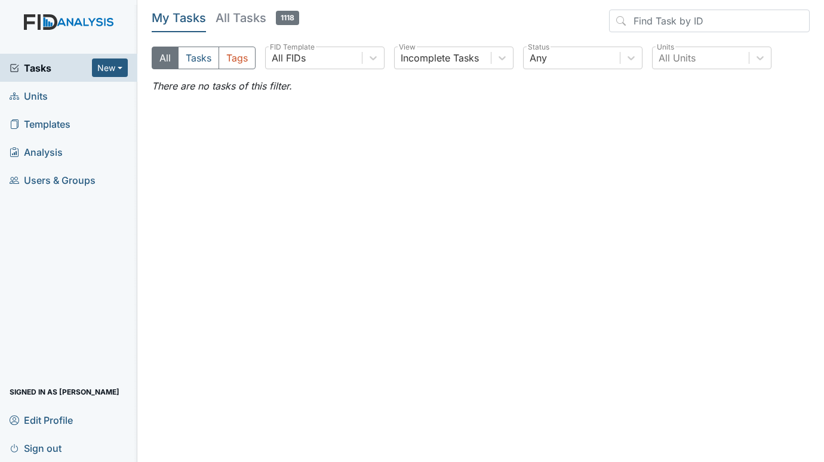
click at [40, 96] on span "Units" at bounding box center [29, 96] width 38 height 19
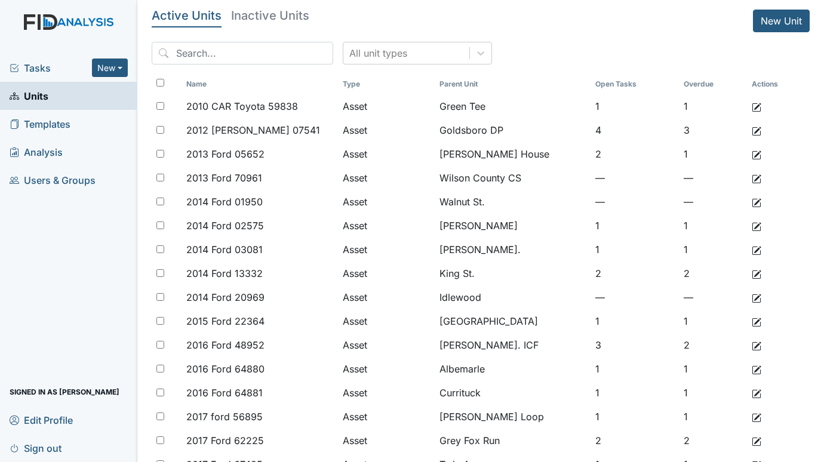
click at [35, 66] on span "Tasks" at bounding box center [51, 68] width 82 height 14
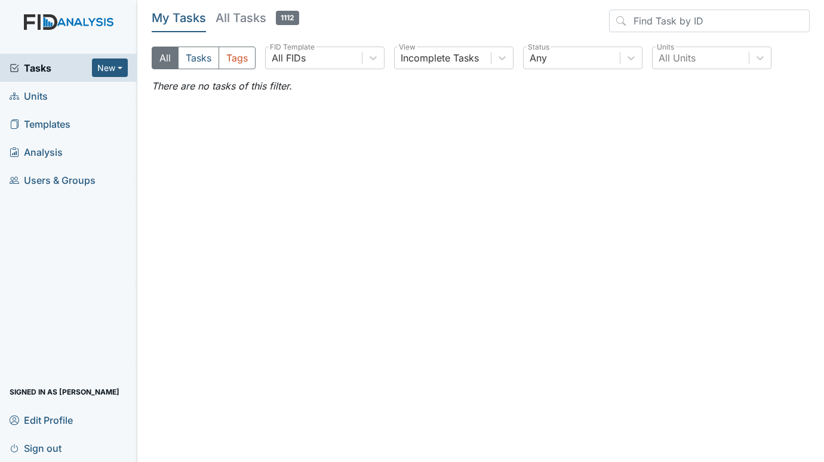
click at [40, 92] on span "Units" at bounding box center [29, 96] width 38 height 19
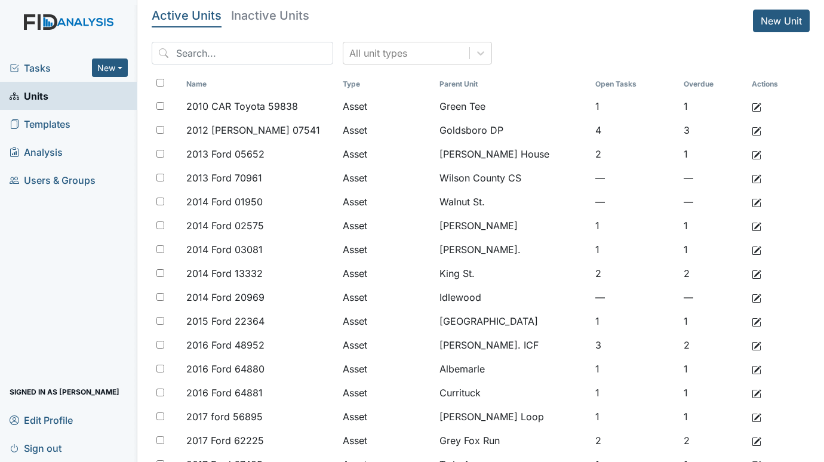
click at [48, 67] on span "Tasks" at bounding box center [51, 68] width 82 height 14
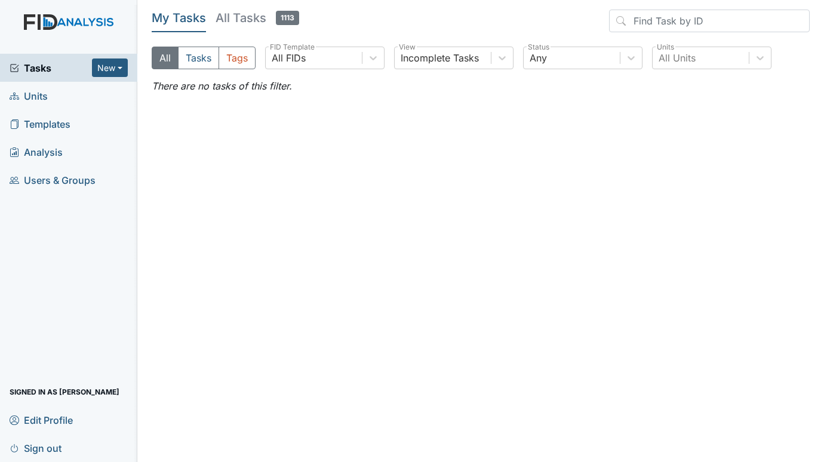
click at [35, 98] on span "Units" at bounding box center [29, 96] width 38 height 19
